Goal: Find specific page/section: Find specific page/section

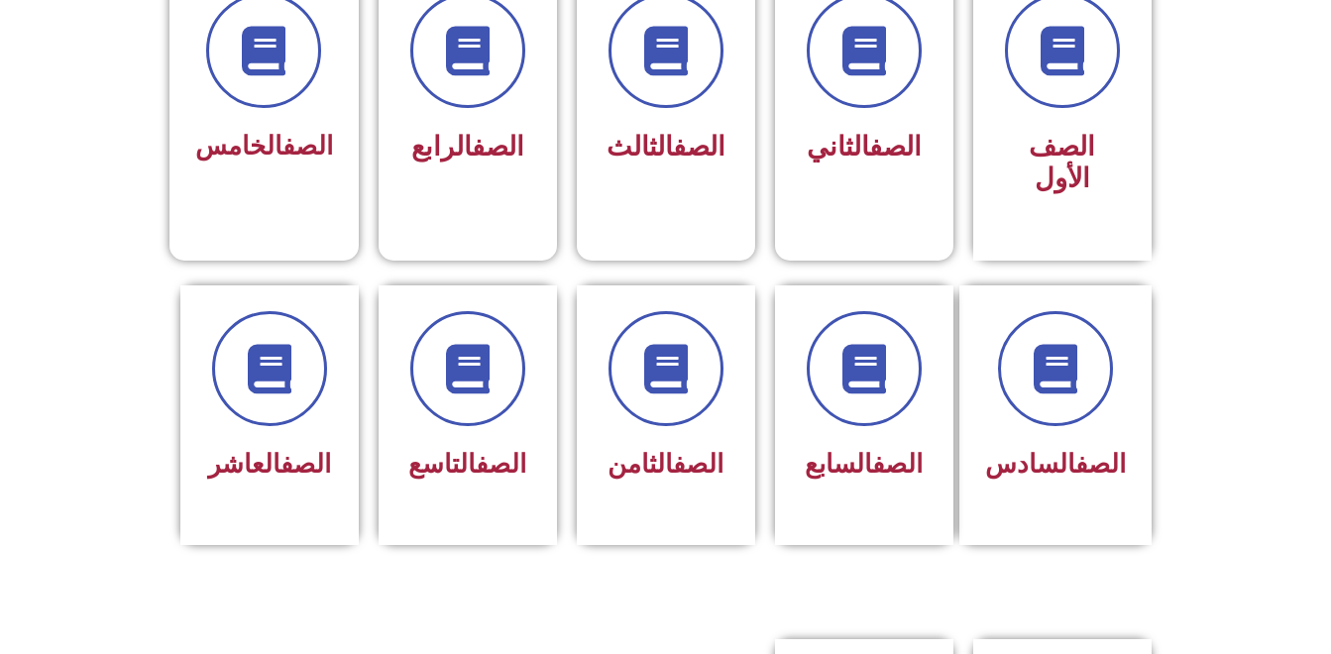
scroll to position [549, 0]
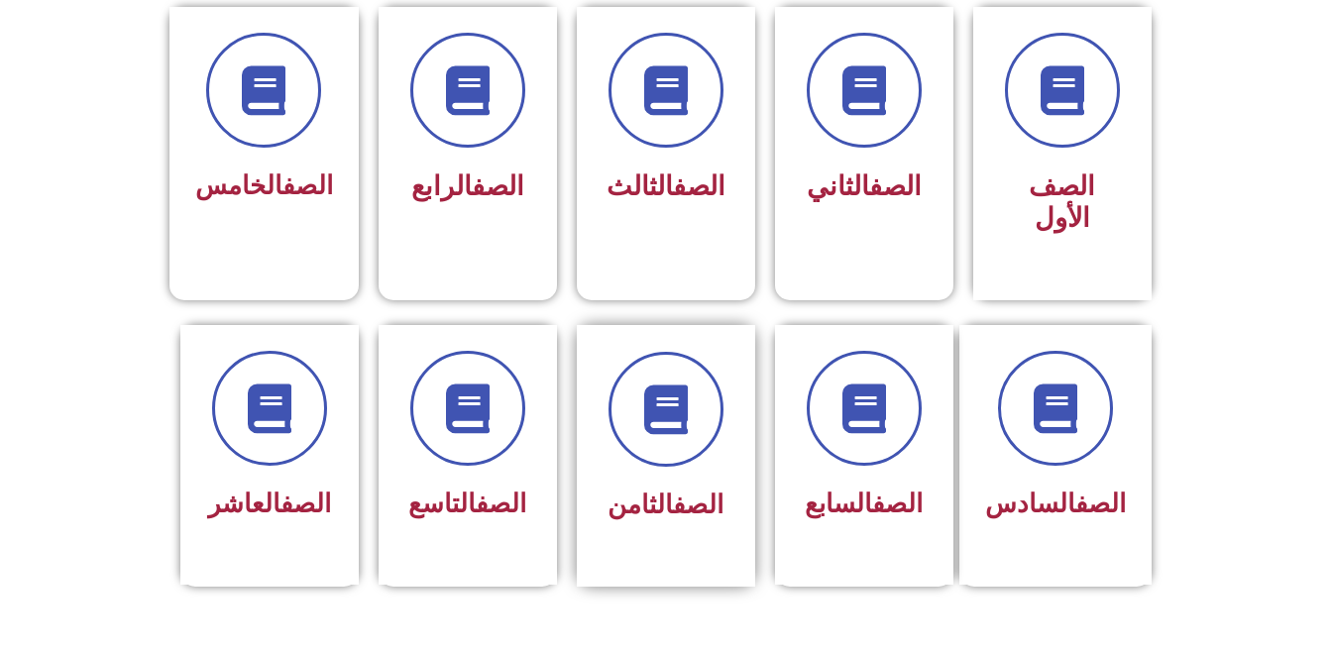
click at [721, 352] on div at bounding box center [666, 409] width 125 height 115
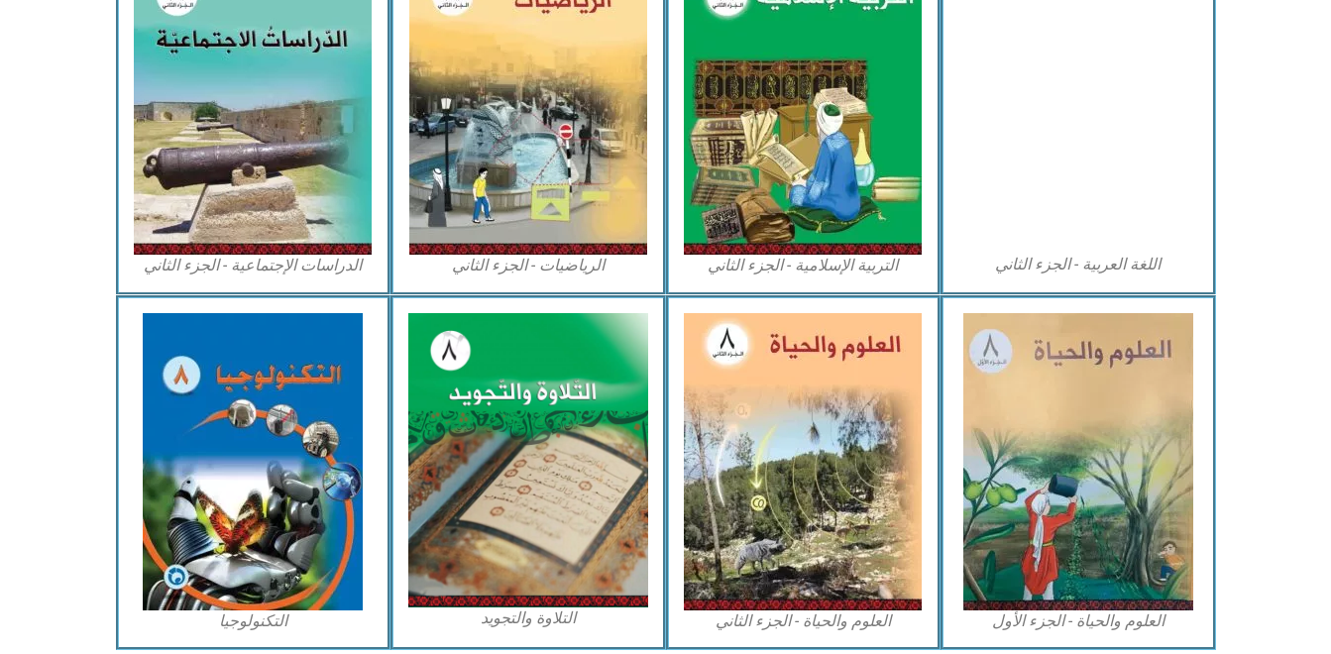
scroll to position [1070, 0]
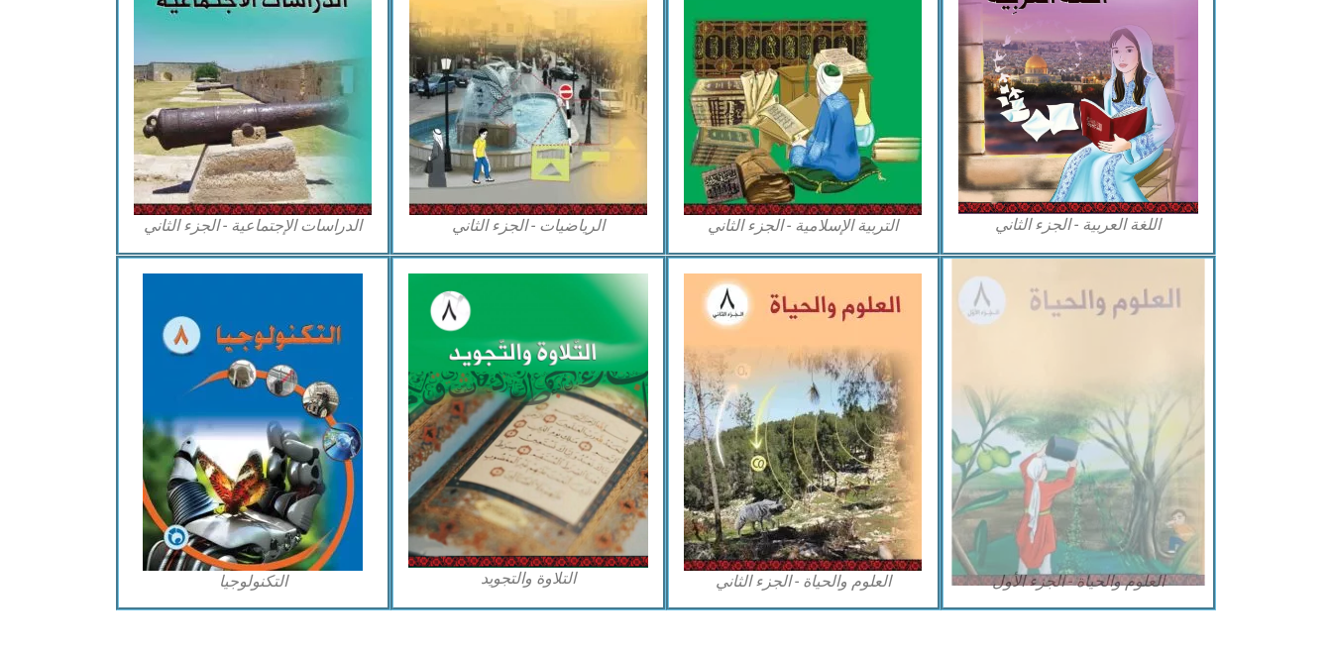
click at [1142, 383] on img at bounding box center [1077, 422] width 253 height 327
click at [1145, 372] on img at bounding box center [1077, 422] width 253 height 327
click at [1138, 399] on img at bounding box center [1077, 422] width 253 height 327
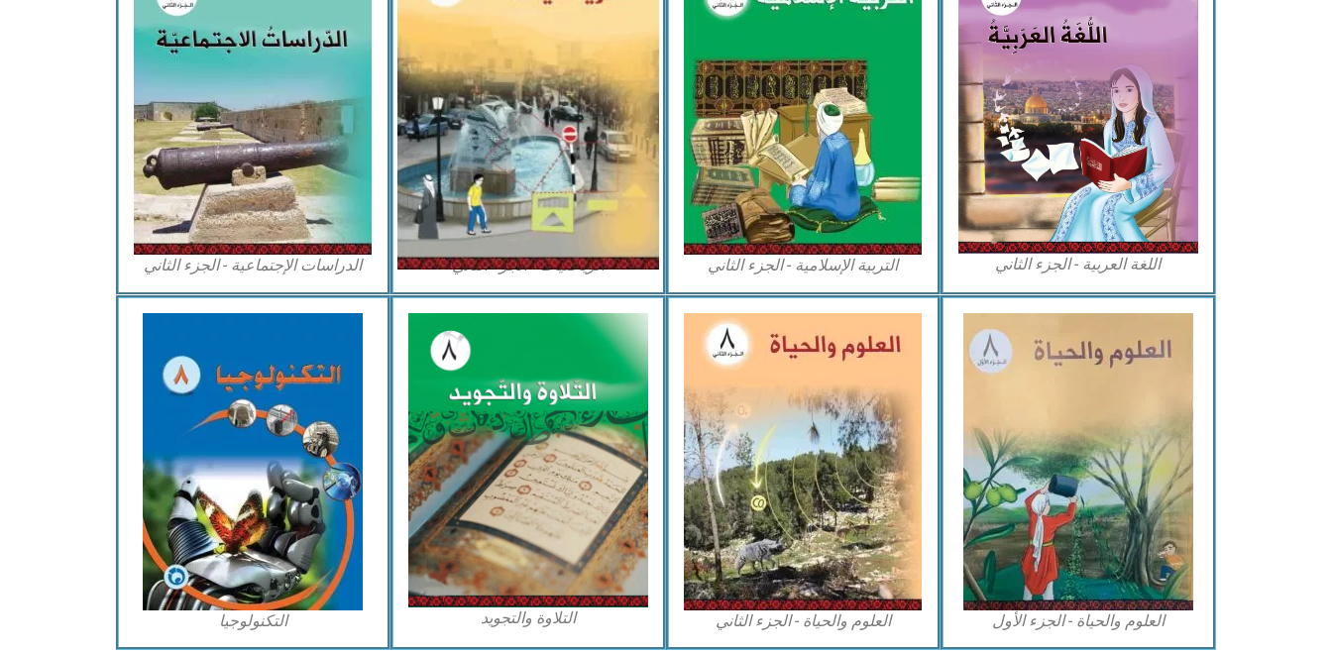
click at [403, 162] on img at bounding box center [528, 106] width 262 height 327
click at [399, 164] on img at bounding box center [528, 106] width 262 height 327
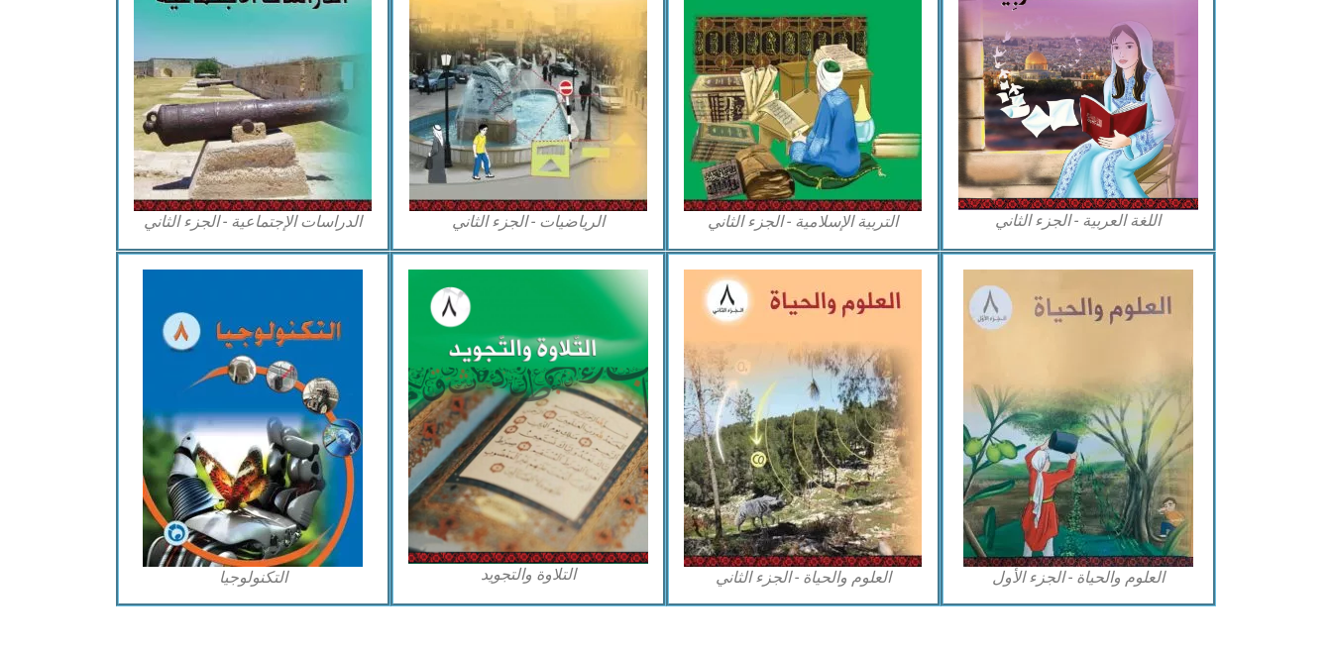
scroll to position [1111, 0]
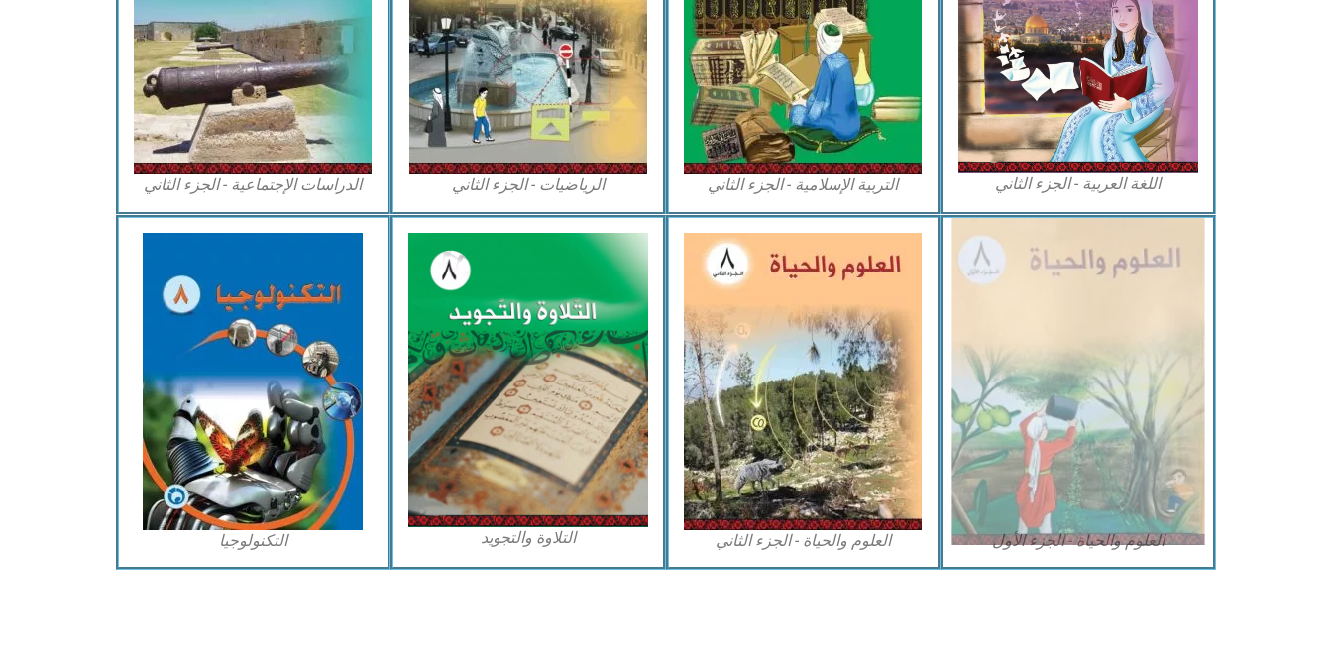
click at [993, 333] on img at bounding box center [1077, 381] width 253 height 327
click at [1091, 385] on img at bounding box center [1077, 381] width 253 height 327
click at [1169, 471] on img at bounding box center [1077, 381] width 253 height 327
click at [1174, 472] on img at bounding box center [1077, 381] width 253 height 327
click at [1175, 468] on img at bounding box center [1077, 381] width 253 height 327
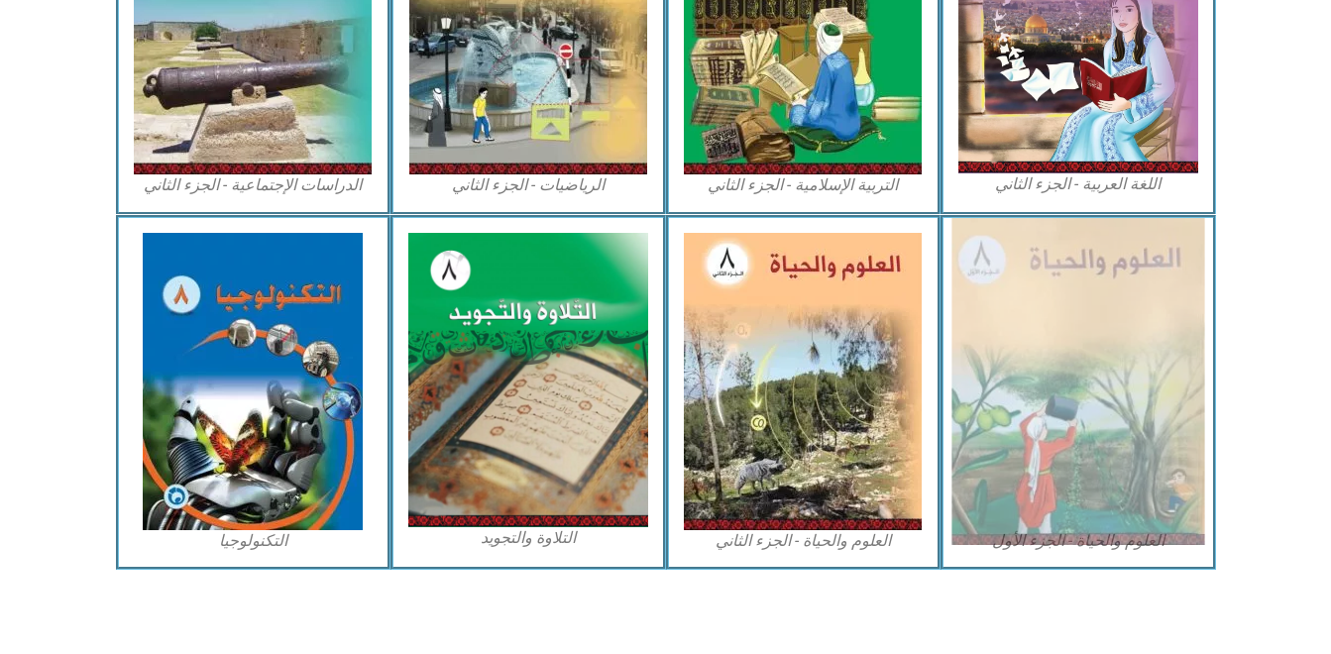
click at [1177, 472] on img at bounding box center [1077, 381] width 253 height 327
click at [1174, 476] on img at bounding box center [1077, 381] width 253 height 327
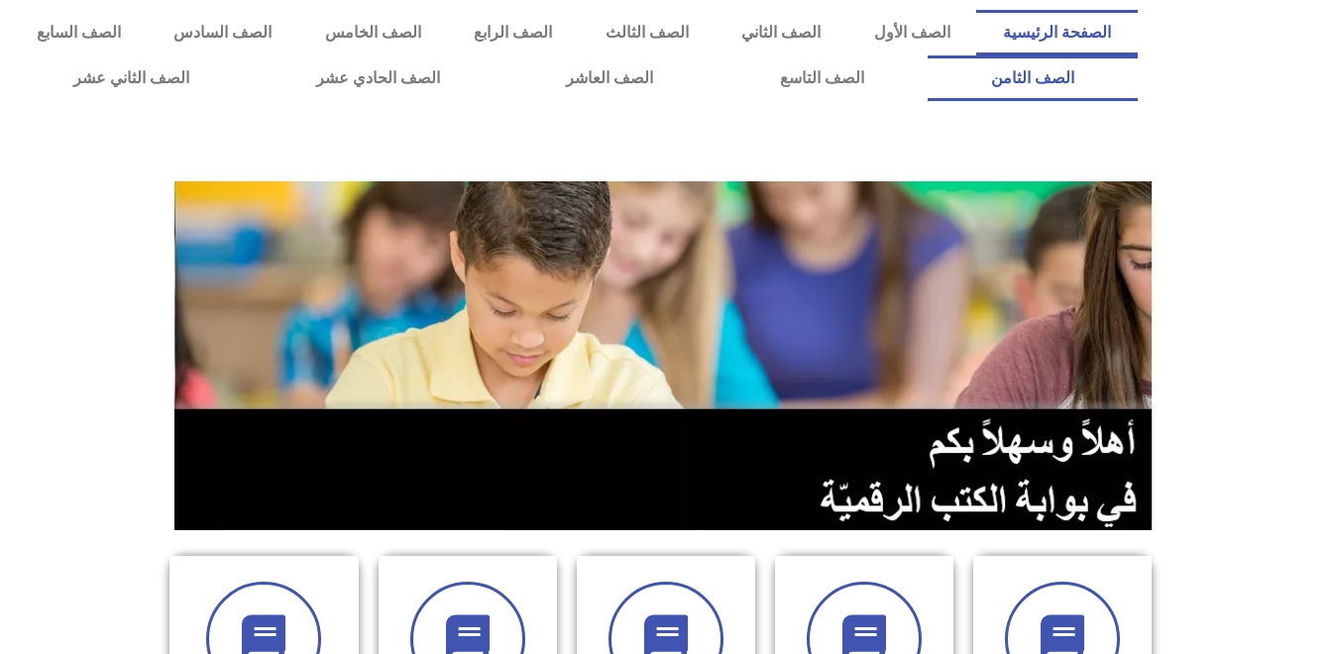
click at [928, 55] on link "الصف الثامن" at bounding box center [1033, 78] width 210 height 46
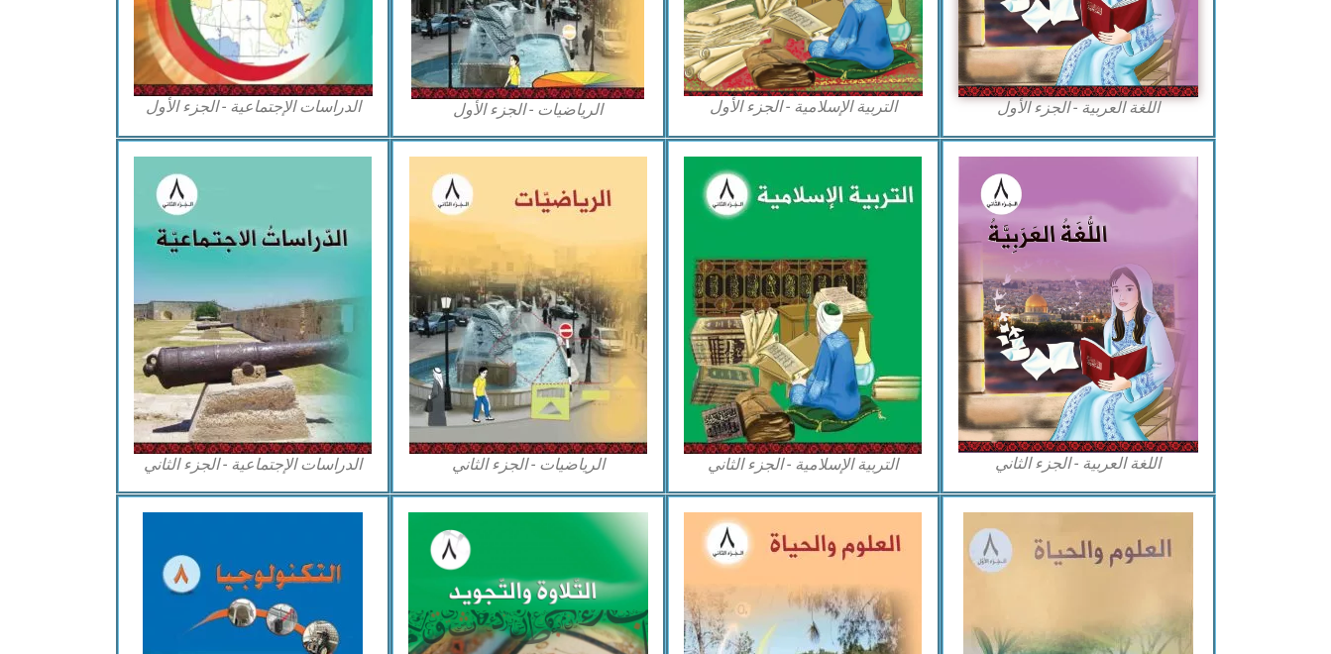
scroll to position [837, 0]
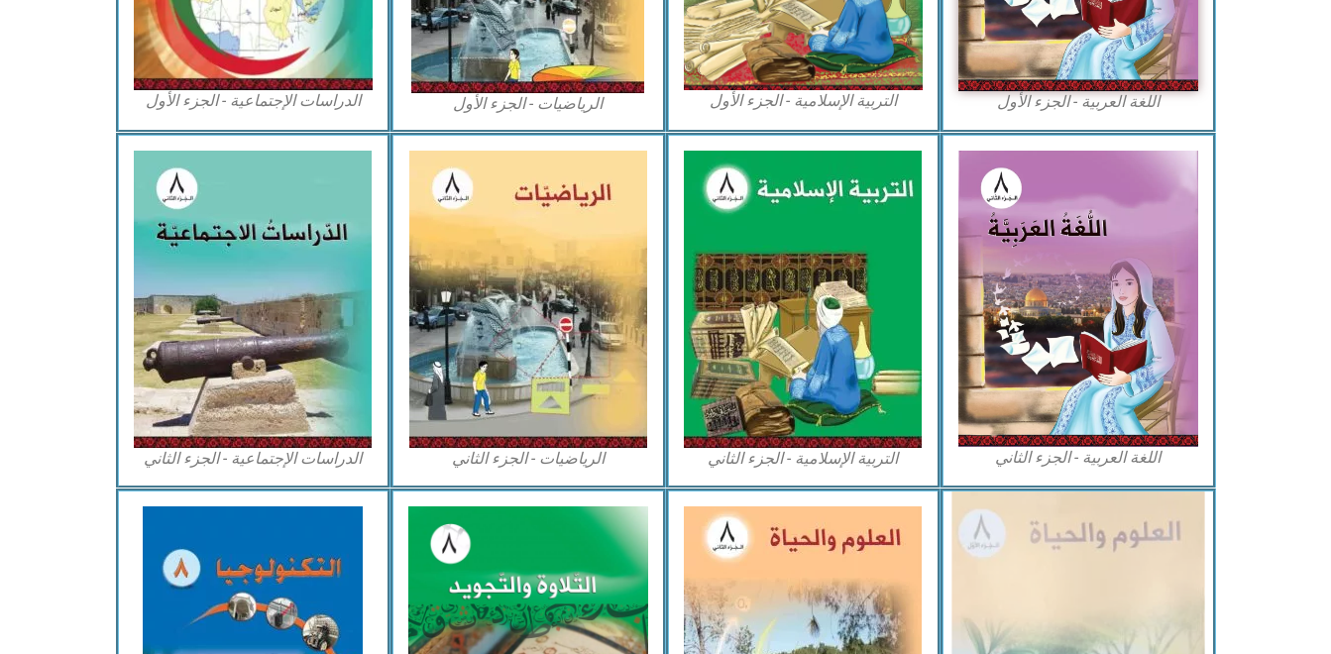
click at [1115, 561] on img at bounding box center [1077, 655] width 253 height 327
click at [1124, 582] on img at bounding box center [1077, 655] width 253 height 327
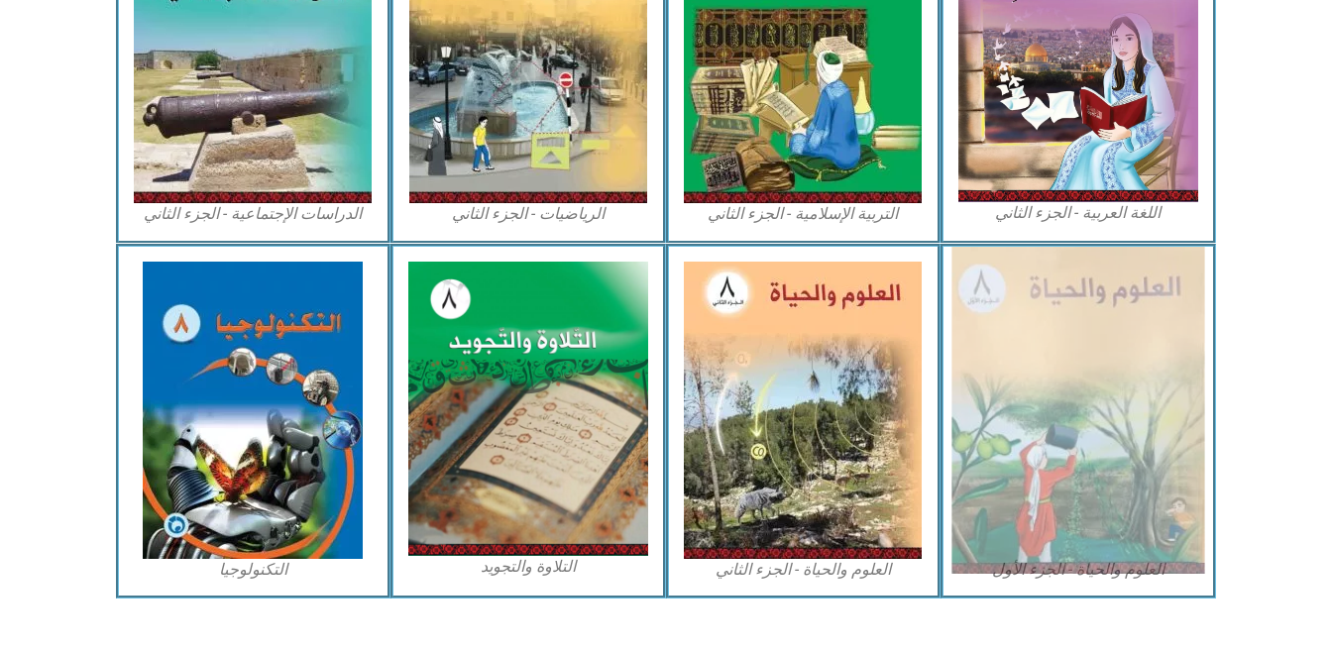
scroll to position [1083, 0]
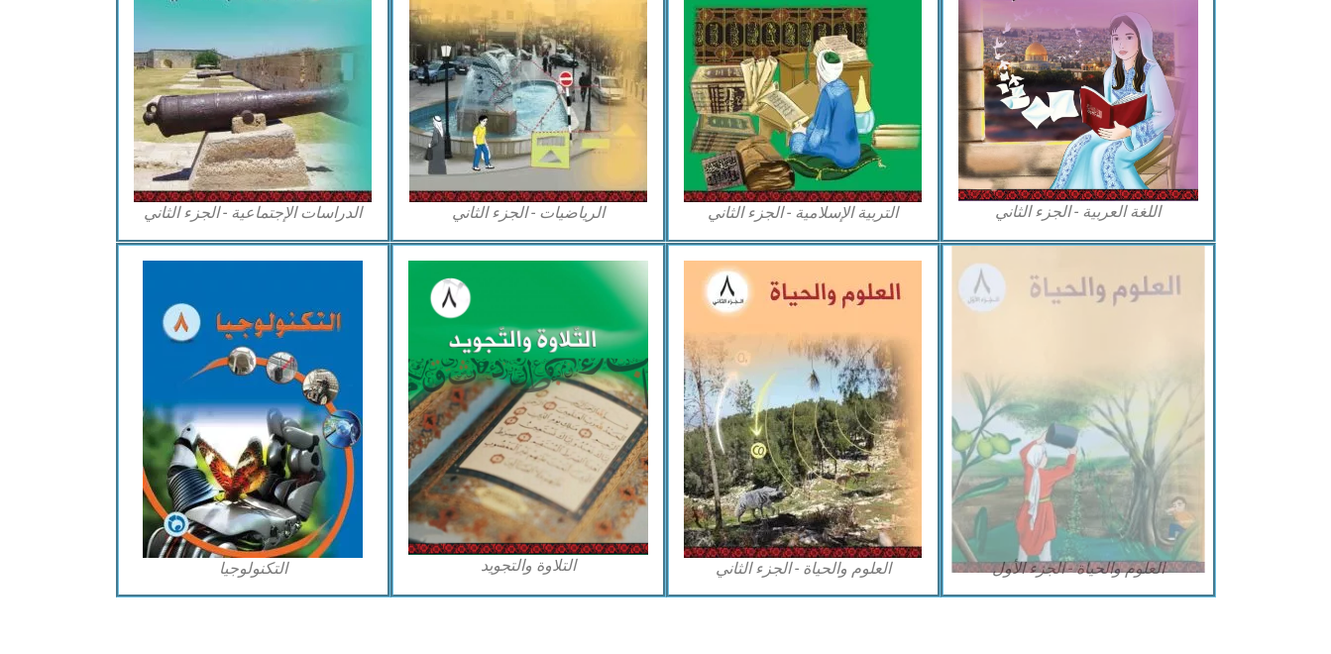
click at [1132, 497] on img at bounding box center [1077, 409] width 253 height 327
click at [1136, 512] on img at bounding box center [1077, 409] width 253 height 327
click at [1131, 515] on img at bounding box center [1077, 409] width 253 height 327
click at [1131, 513] on img at bounding box center [1077, 409] width 253 height 327
click at [1134, 514] on img at bounding box center [1077, 409] width 253 height 327
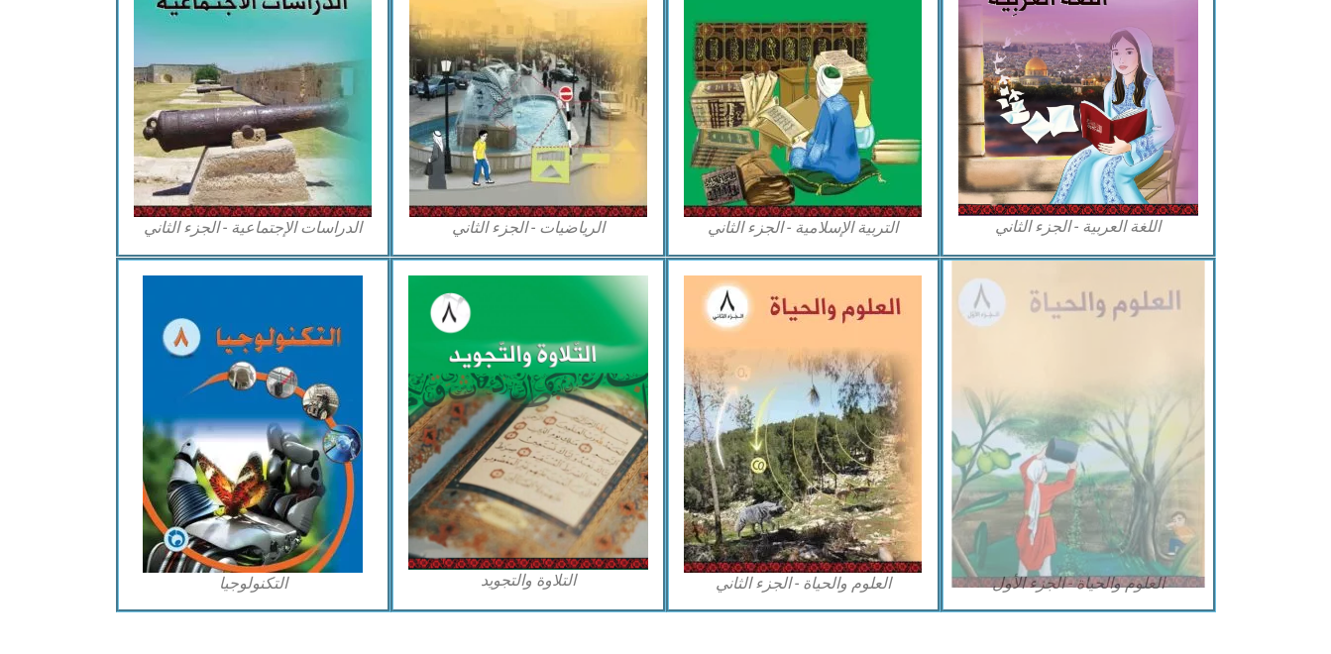
scroll to position [1054, 0]
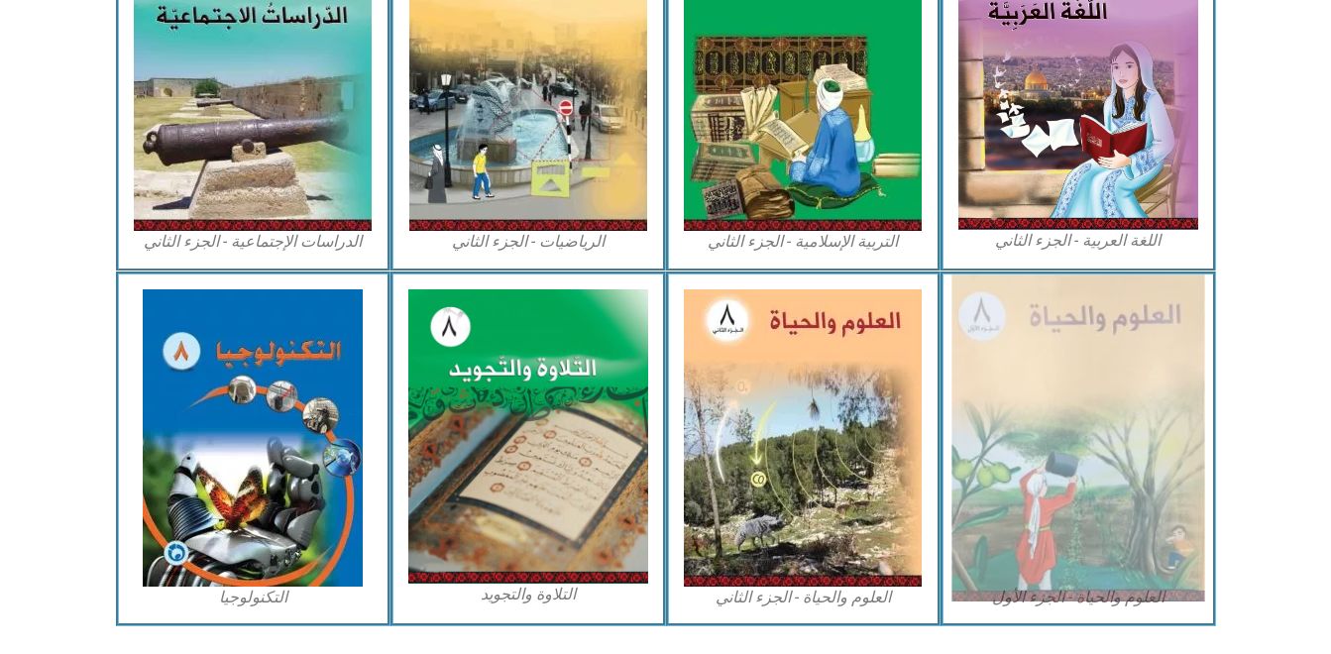
click at [1026, 414] on img at bounding box center [1077, 438] width 253 height 327
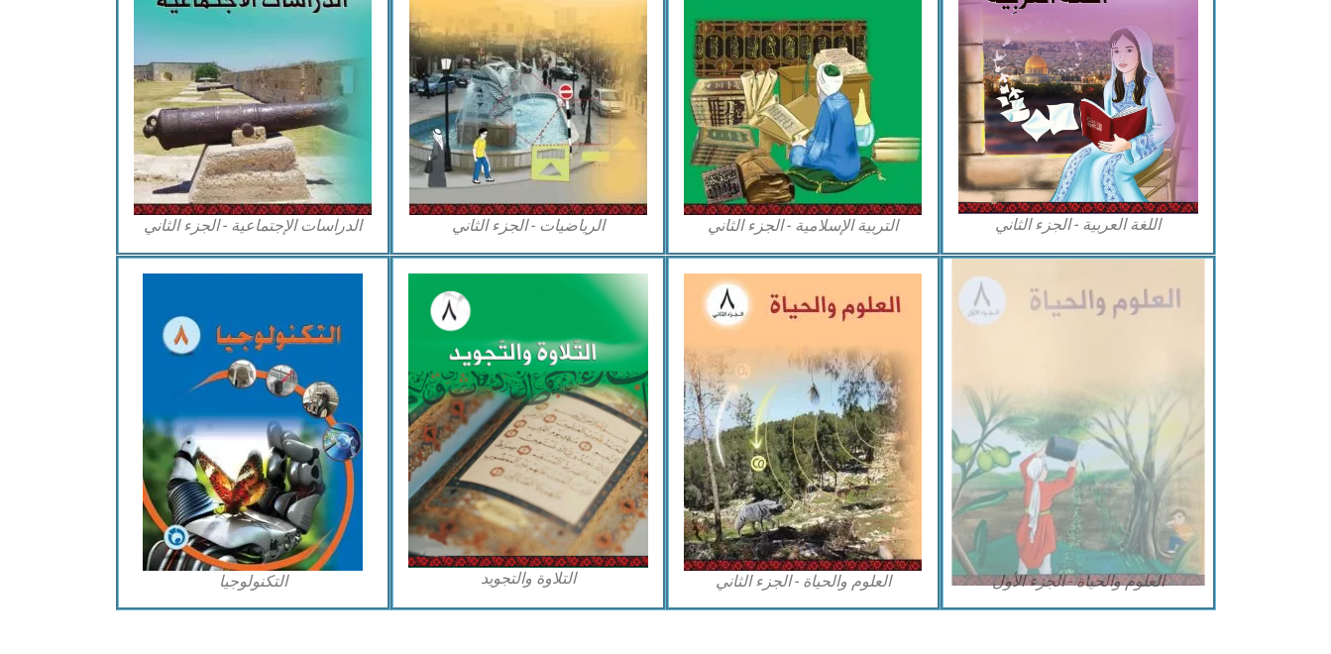
scroll to position [1111, 0]
